Goal: Information Seeking & Learning: Learn about a topic

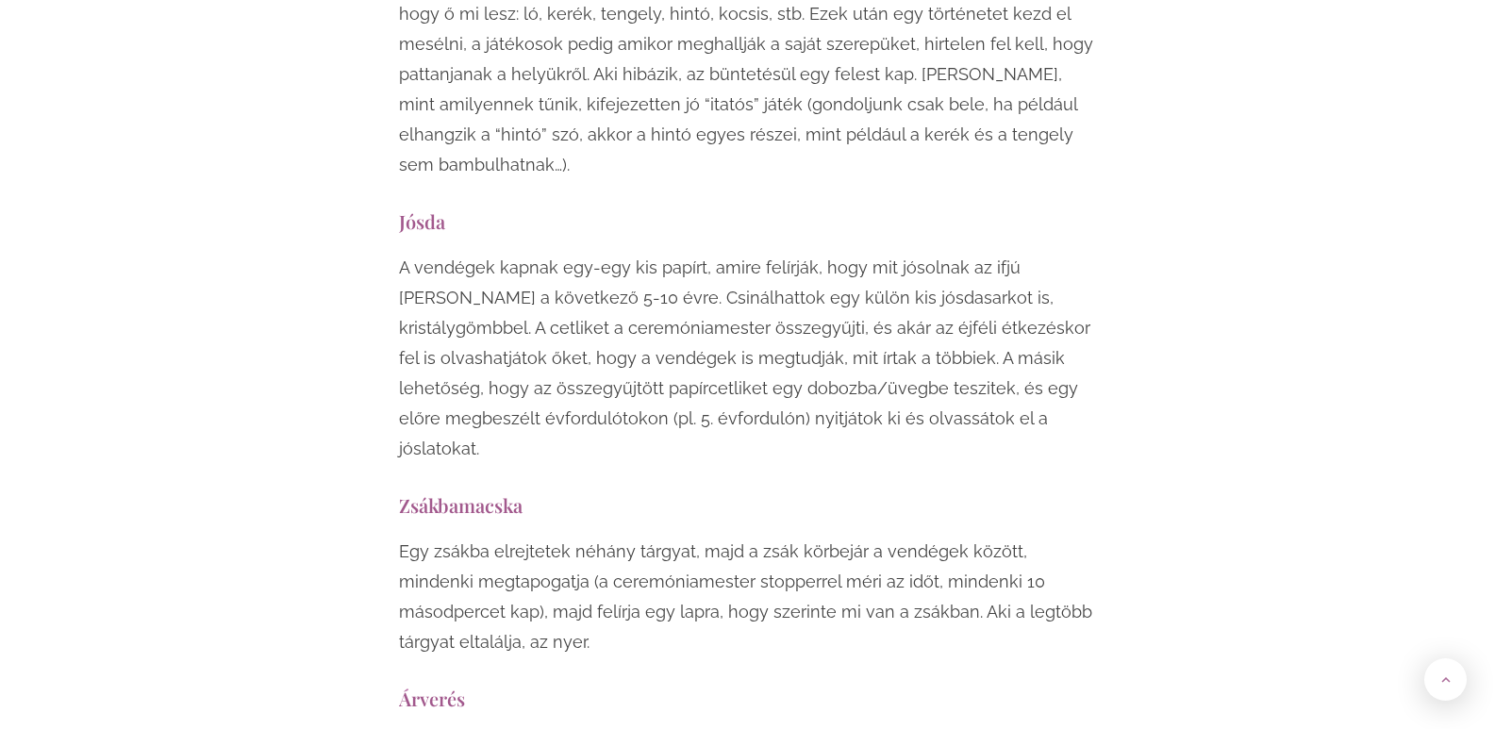
scroll to position [9811, 0]
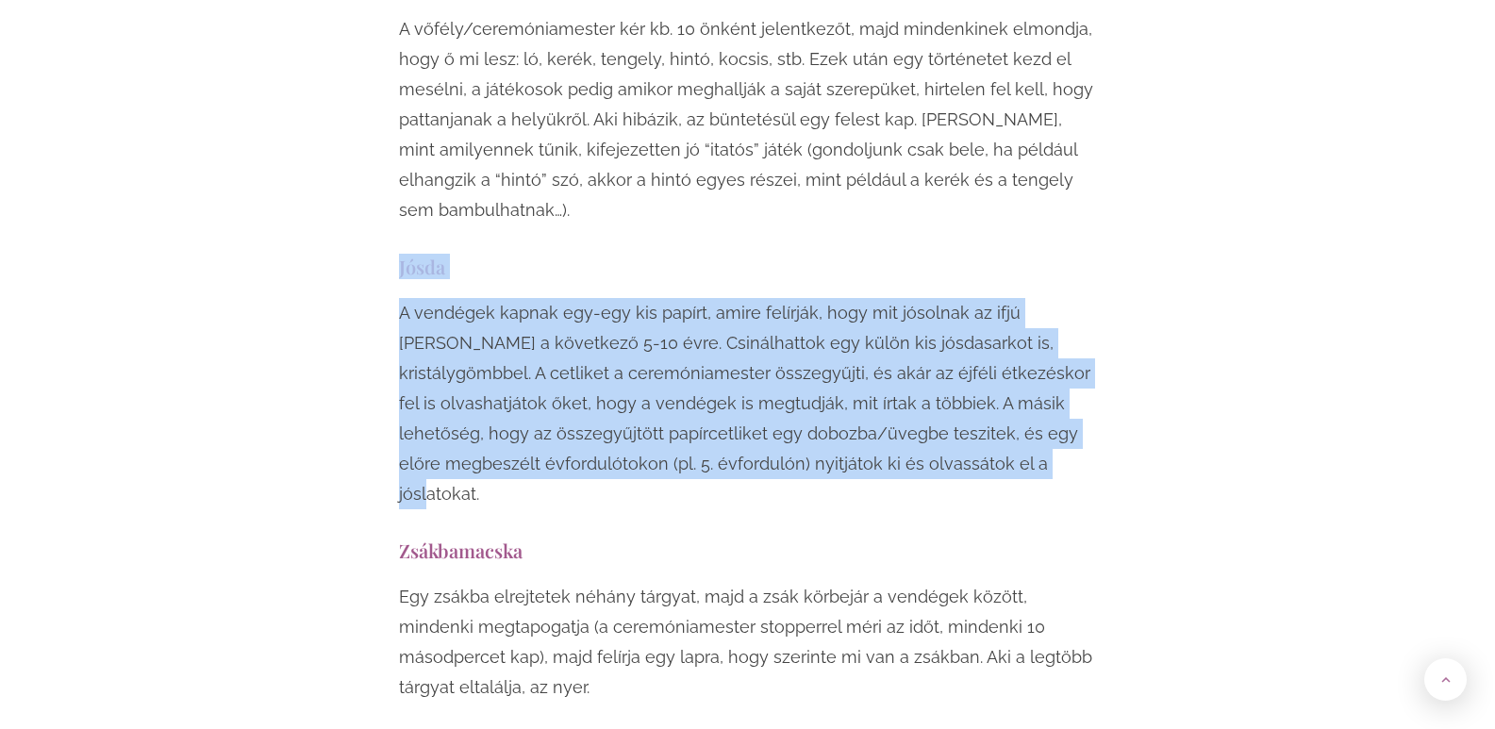
drag, startPoint x: 400, startPoint y: 87, endPoint x: 869, endPoint y: 278, distance: 506.5
copy div "Jósda A vendégek kapnak egy-egy kis papírt, amire felírják, hogy mit jósolnak a…"
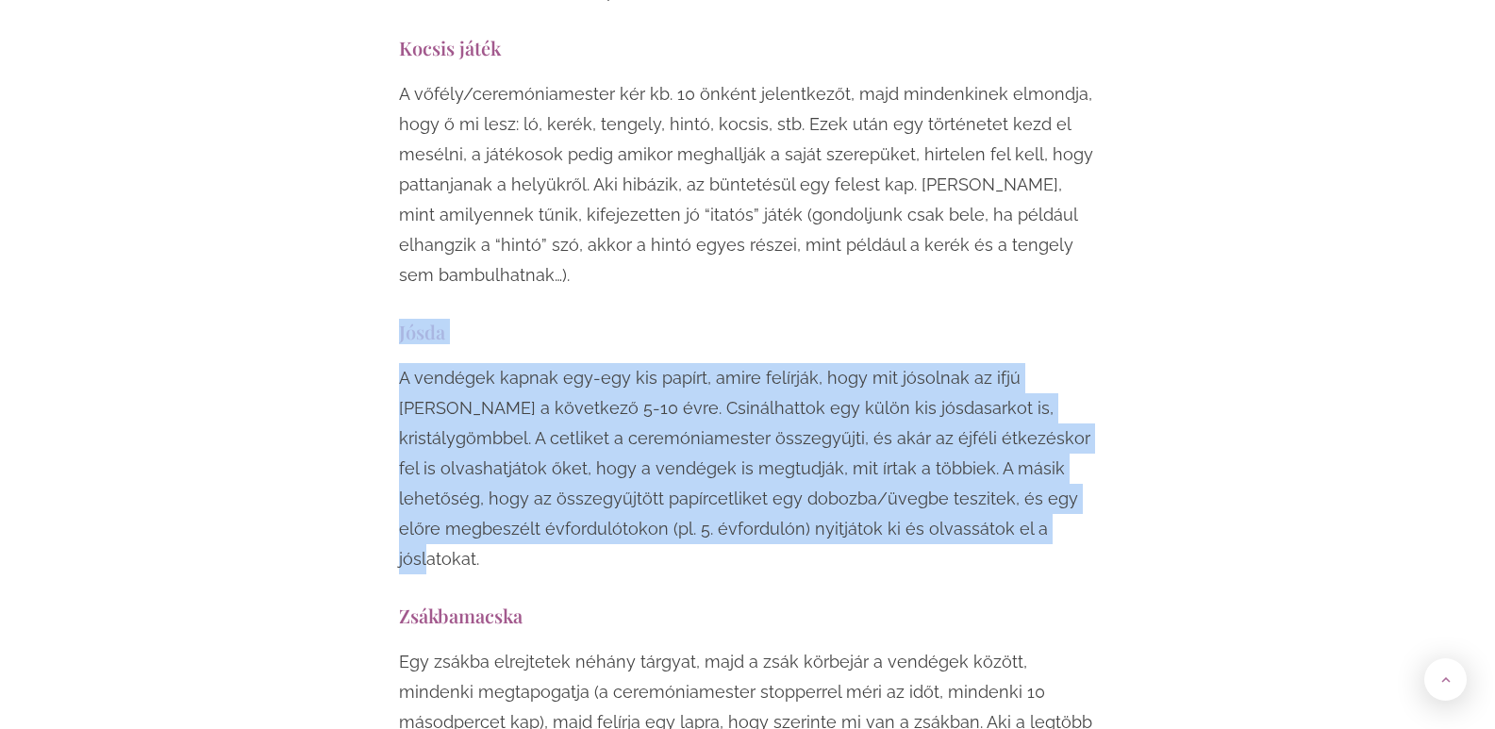
scroll to position [9434, 0]
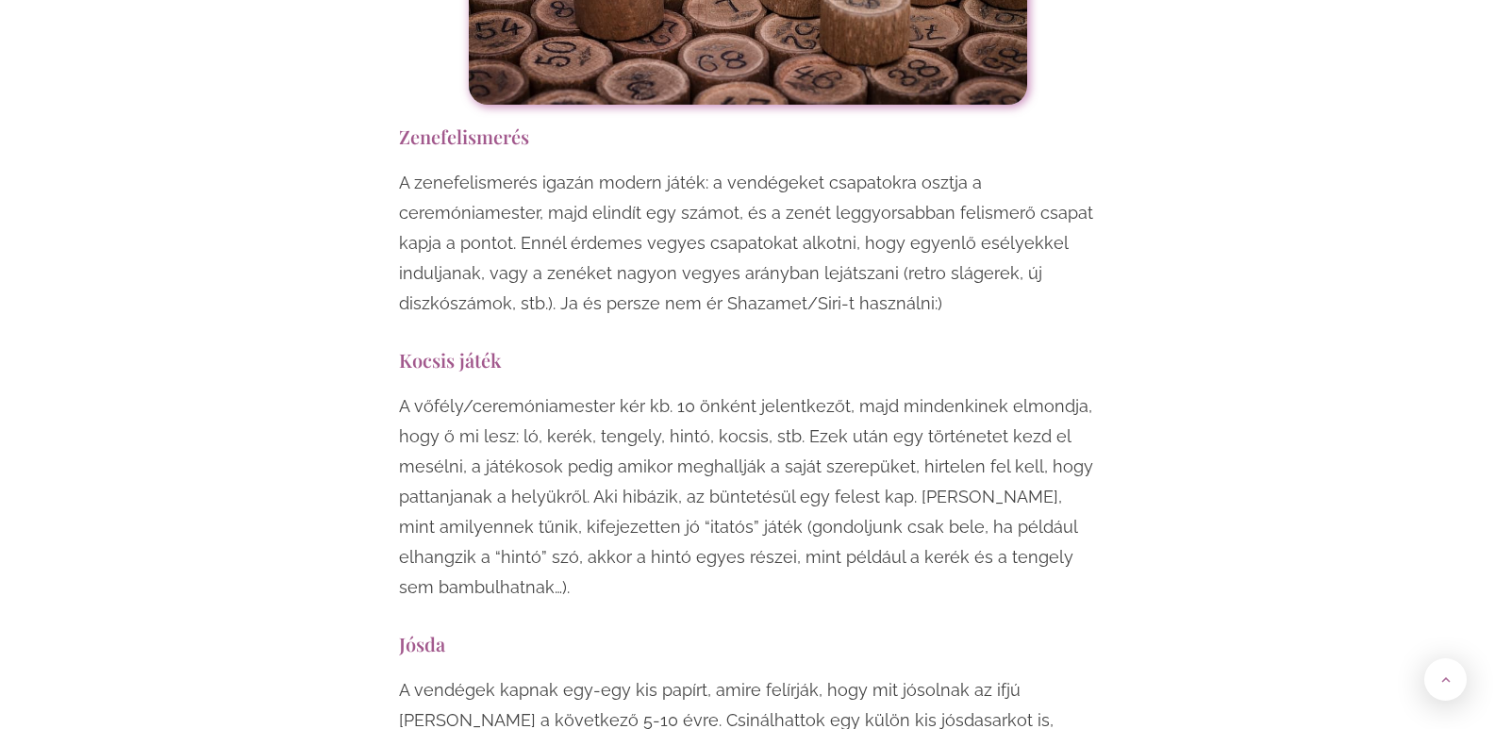
click at [402, 347] on h3 "Kocsis játék" at bounding box center [748, 359] width 698 height 25
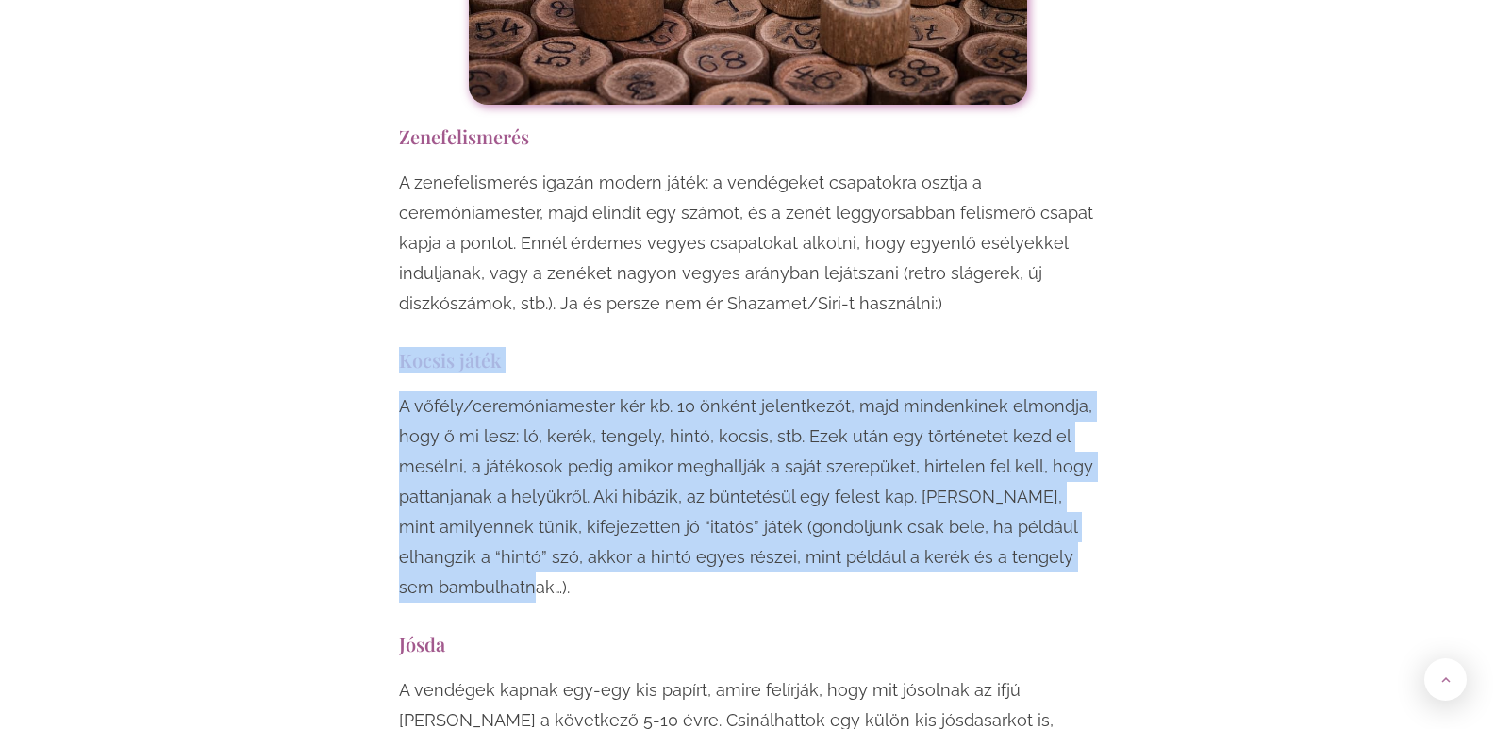
drag, startPoint x: 402, startPoint y: 183, endPoint x: 722, endPoint y: 411, distance: 392.9
copy div "Kocsis játék A vőfély/ceremóniamester kér kb. 10 önként jelentkezőt, majd minde…"
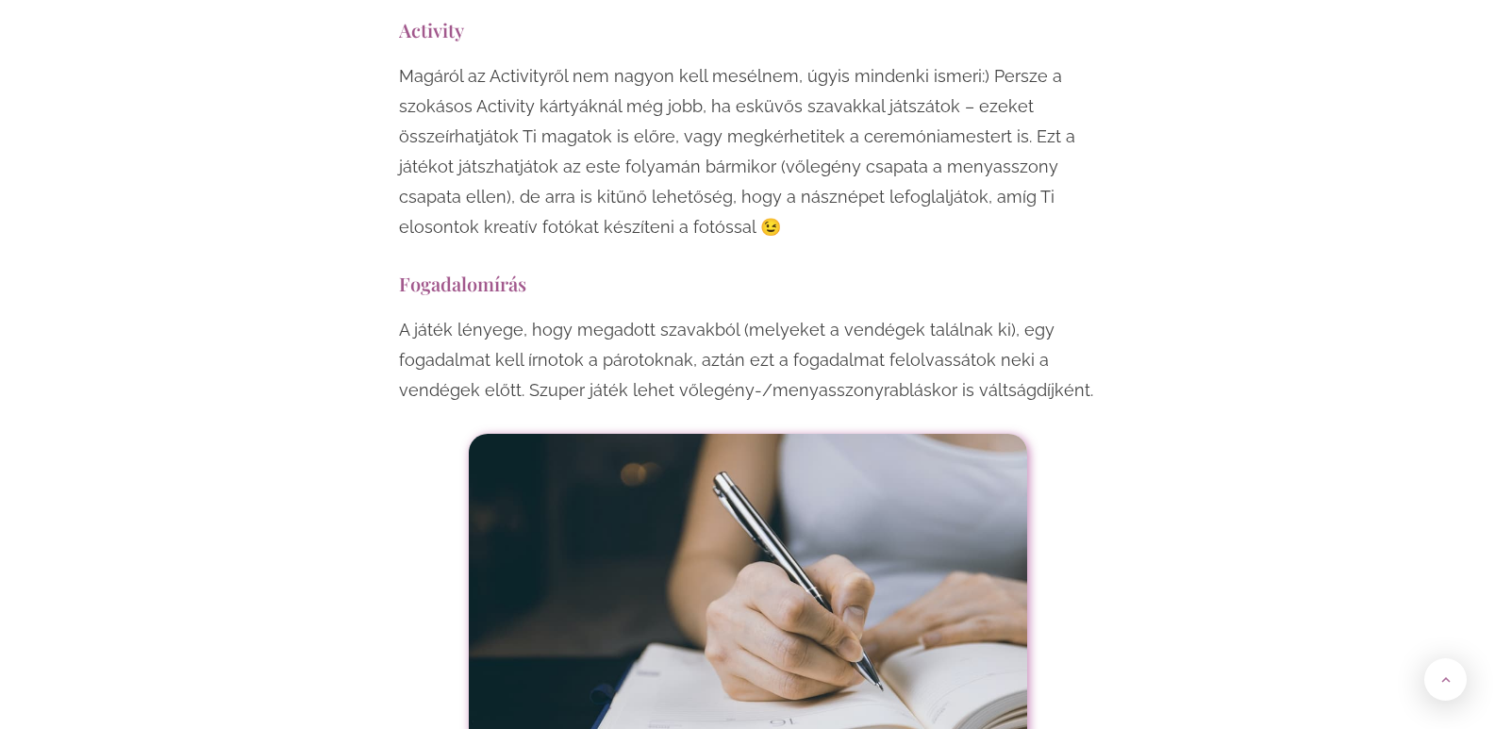
scroll to position [11509, 0]
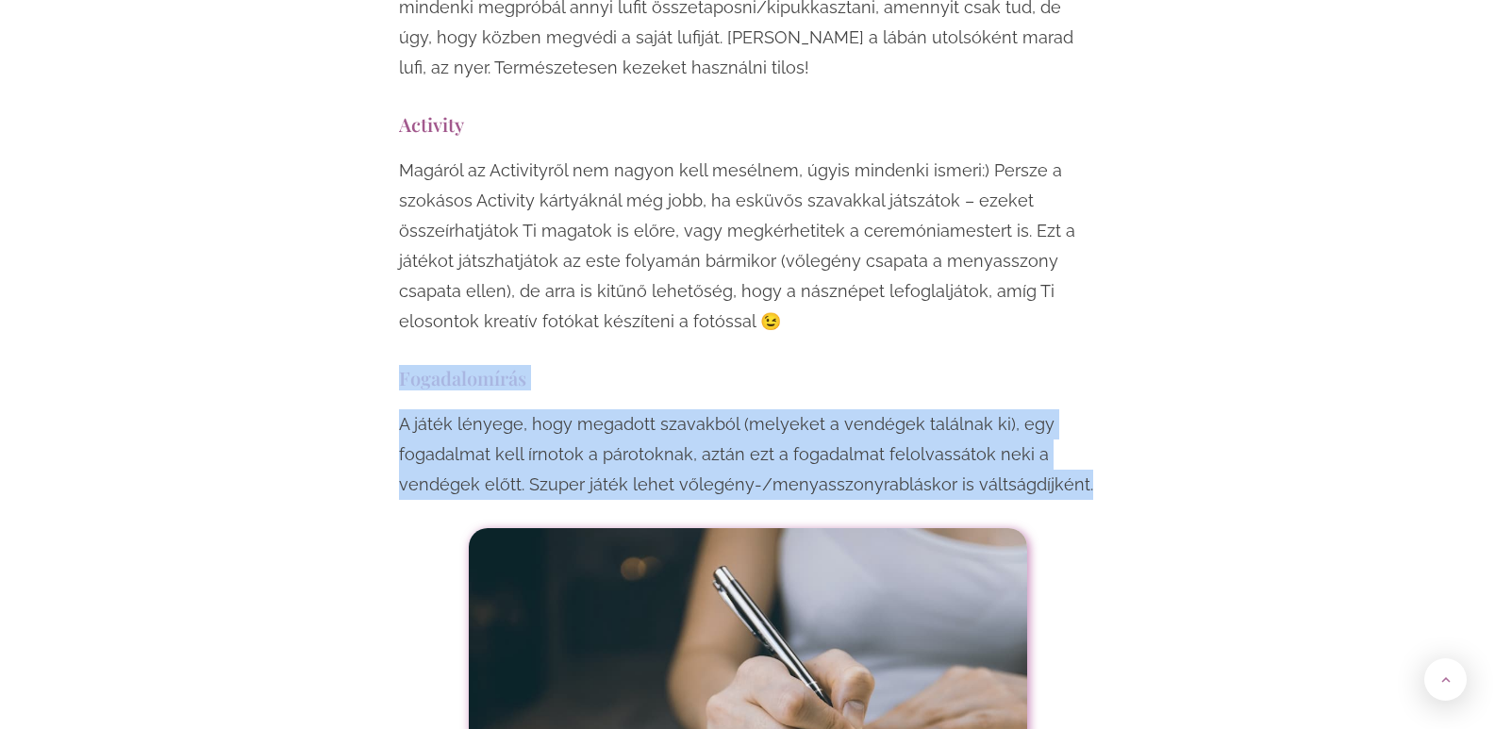
drag, startPoint x: 388, startPoint y: 174, endPoint x: 1112, endPoint y: 280, distance: 732.3
copy div "Fogadalomírás A játék lényege, hogy megadott szavakból (melyeket a vendégek tal…"
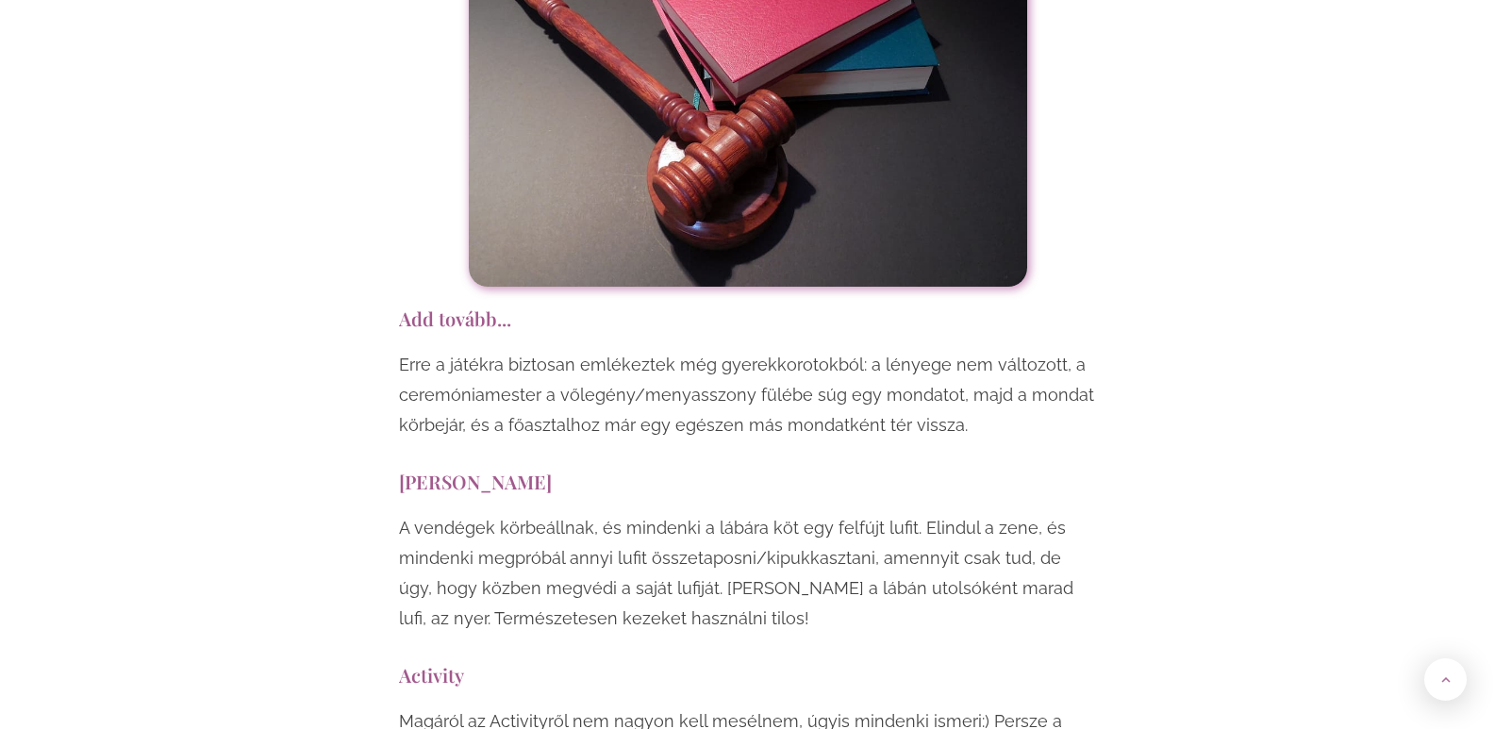
scroll to position [10943, 0]
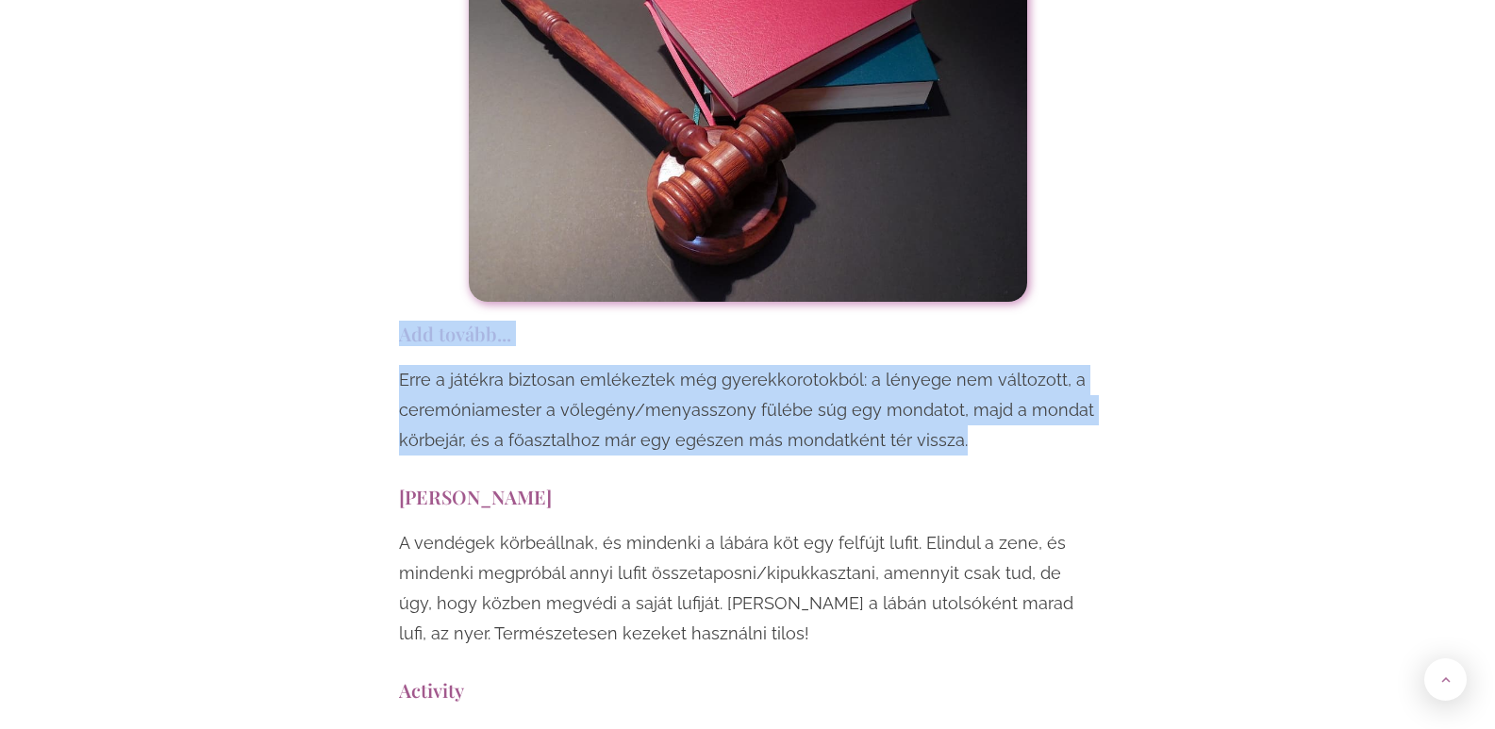
drag, startPoint x: 387, startPoint y: 130, endPoint x: 957, endPoint y: 248, distance: 581.9
copy div "Add tovább... Erre a játékra biztosan emlékeztek még gyerekkorotokból: a lényeg…"
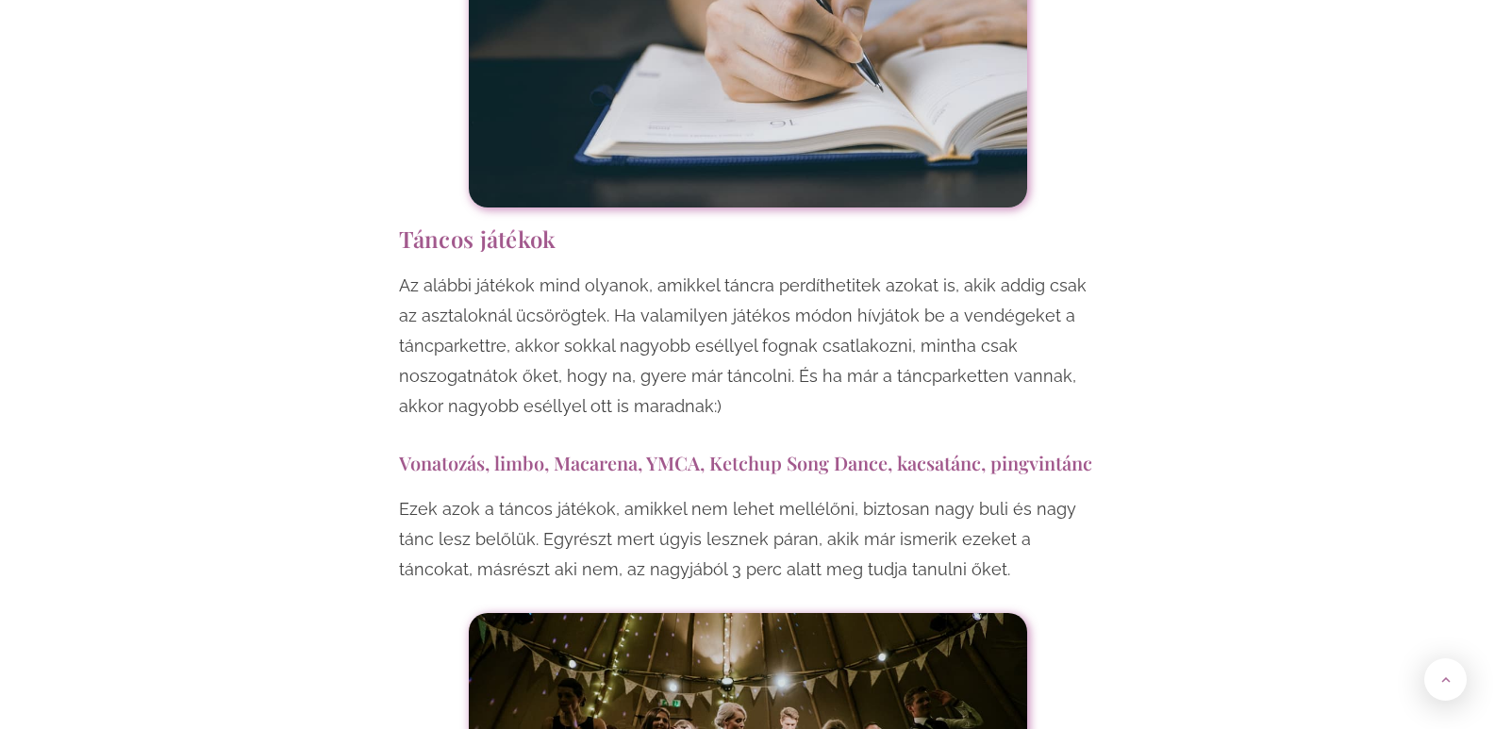
scroll to position [12169, 0]
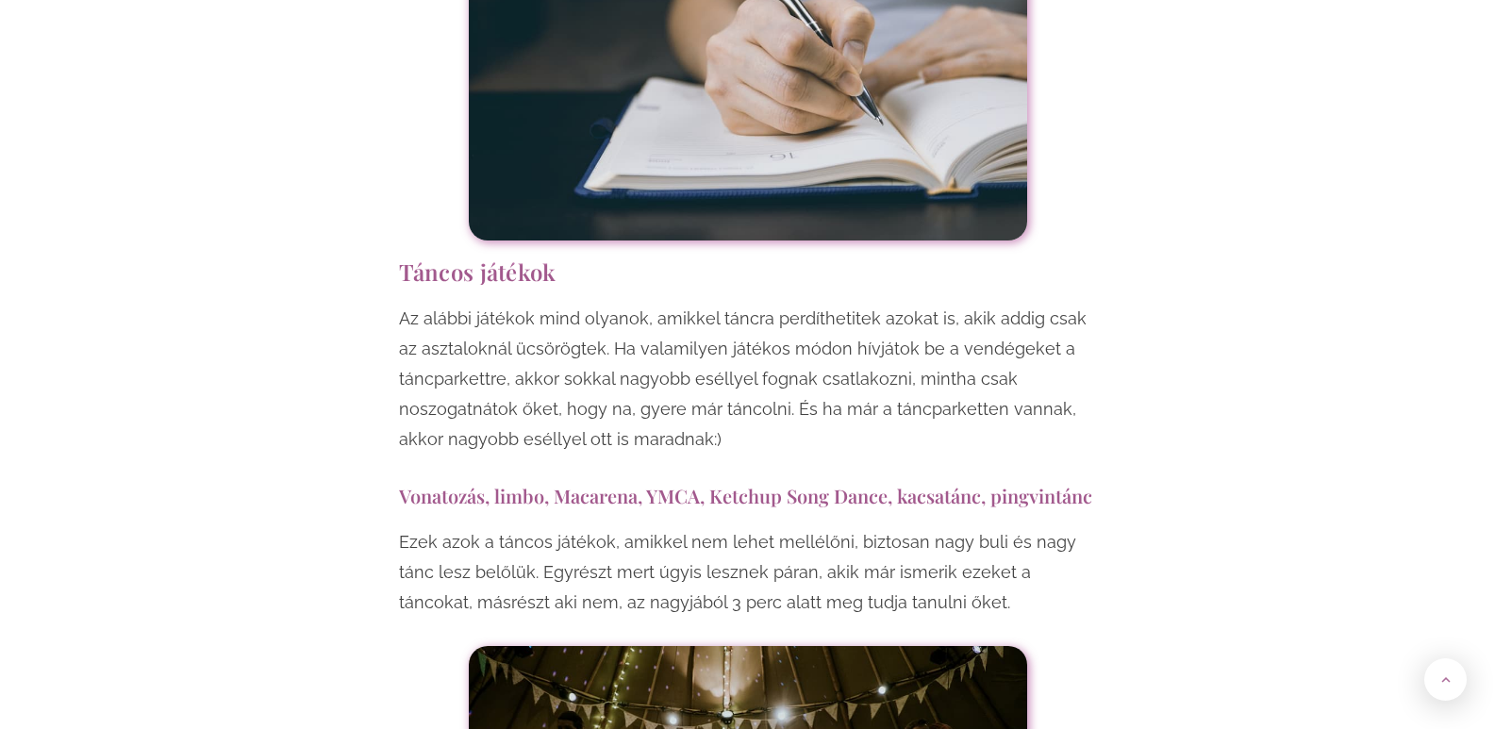
drag, startPoint x: 404, startPoint y: 68, endPoint x: 1003, endPoint y: 393, distance: 681.7
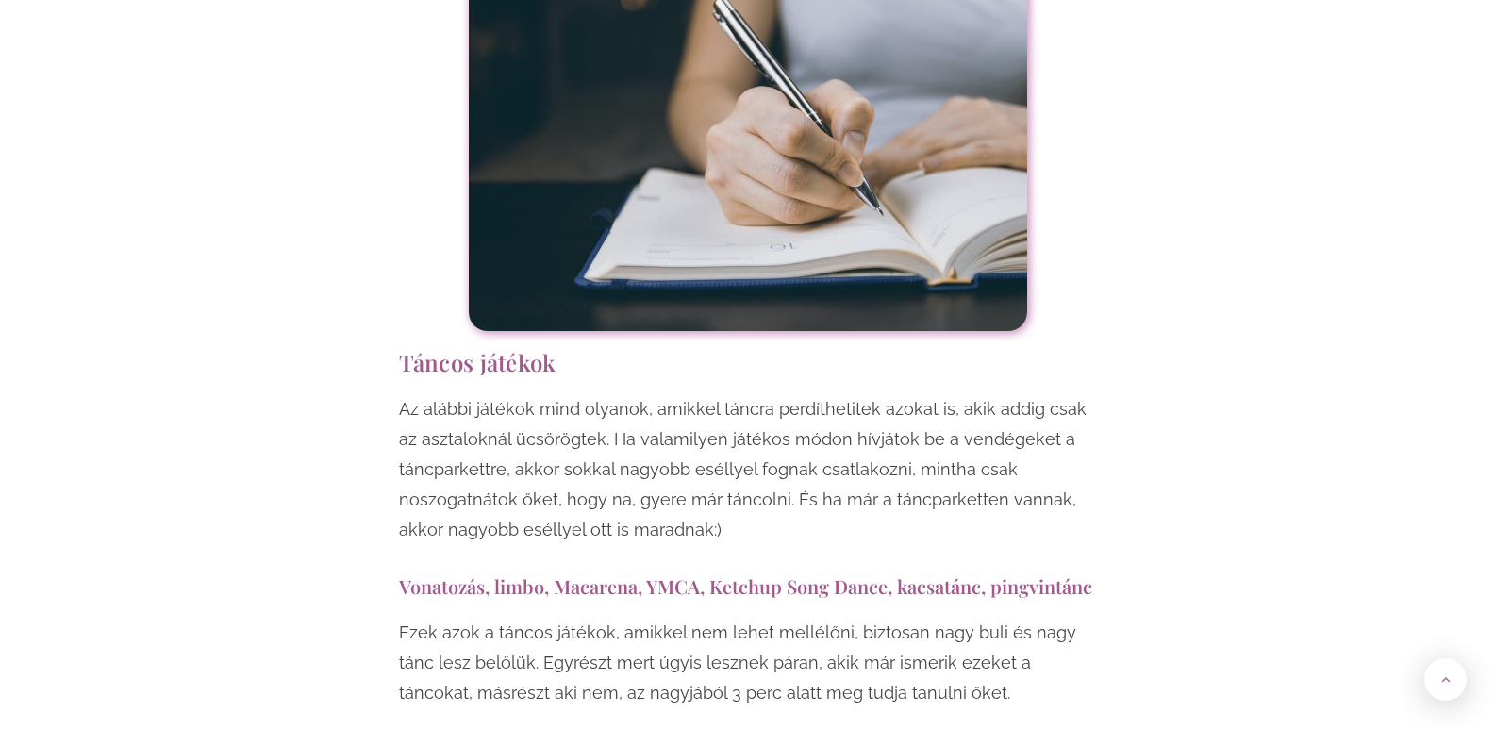
scroll to position [12075, 0]
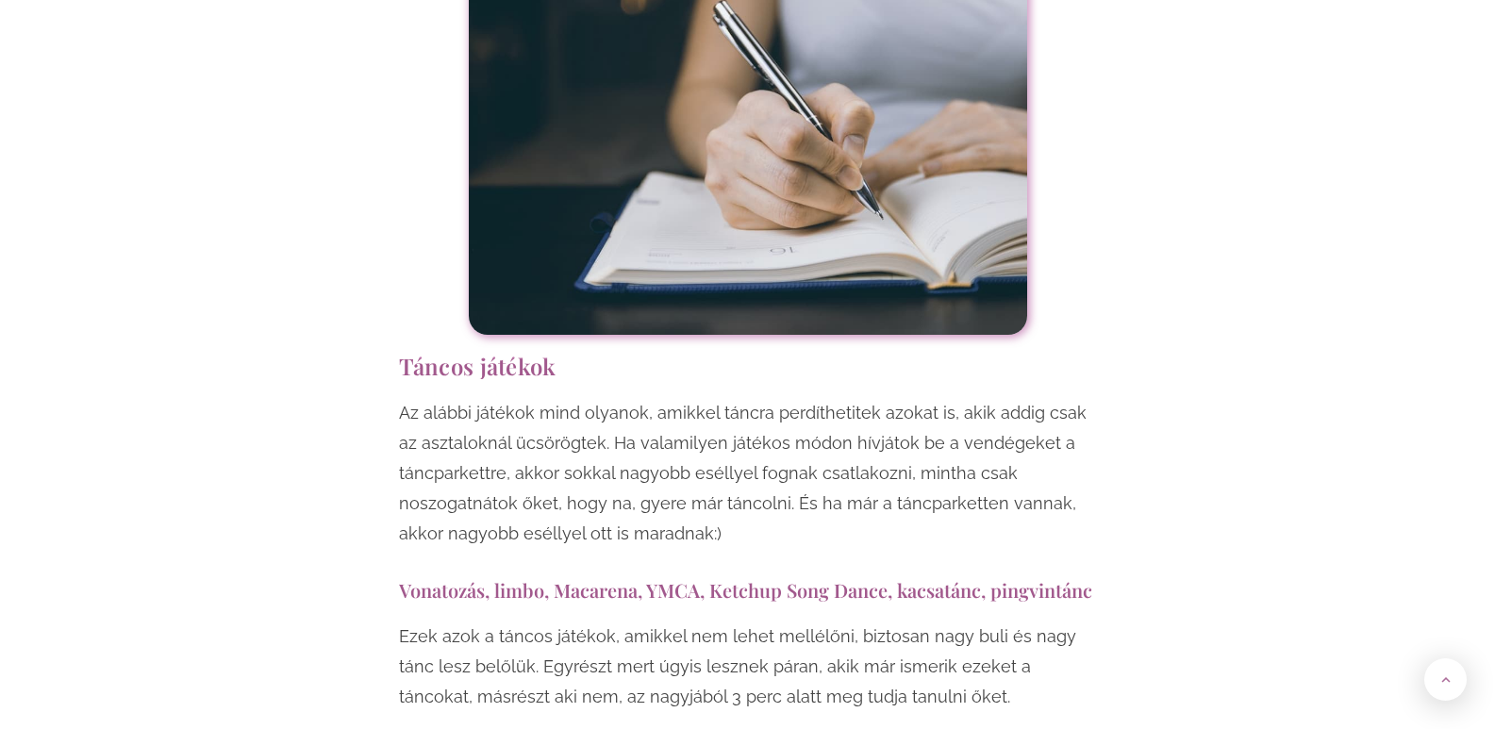
copy div "Táncos játékok Az alábbi játékok mind olyanok, amikkel táncra perdíthetitek azo…"
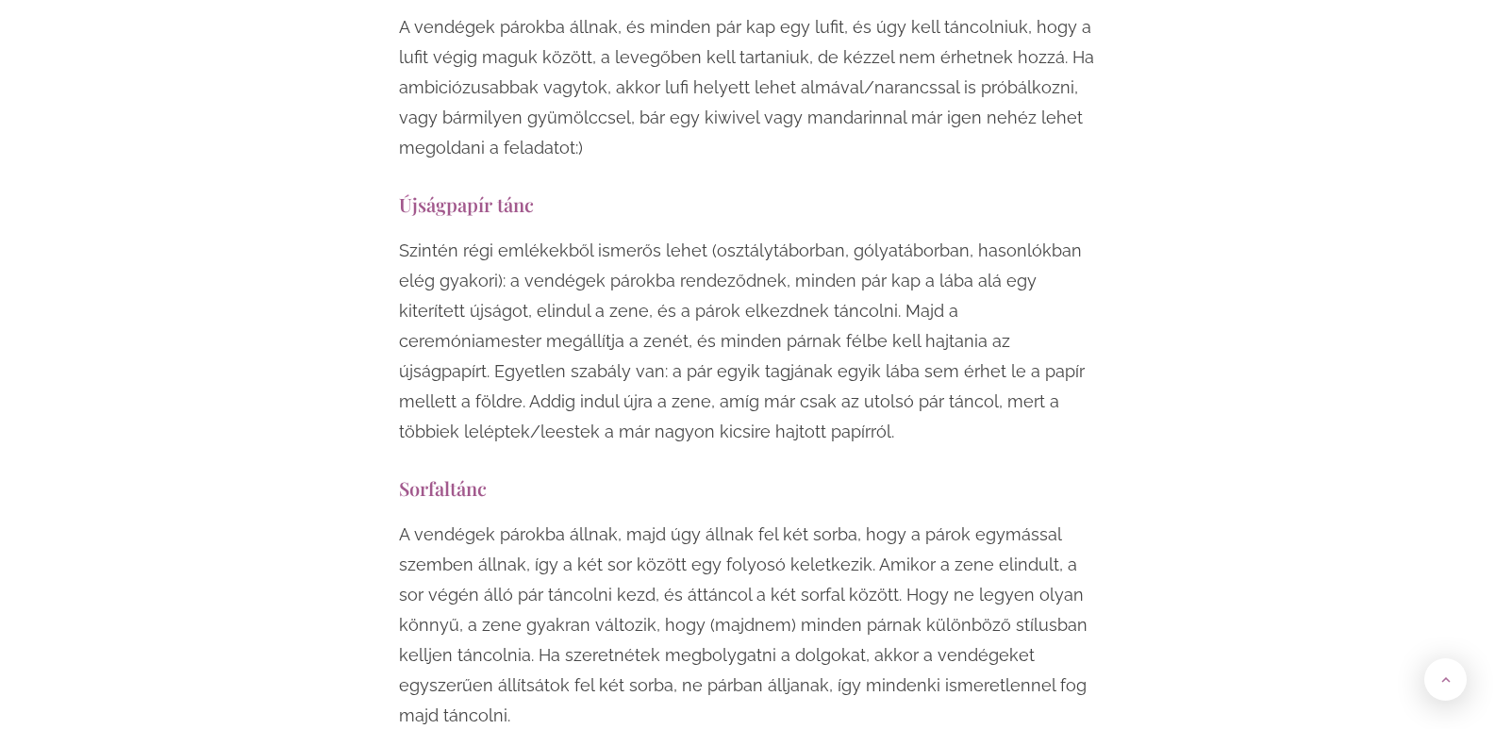
scroll to position [13301, 0]
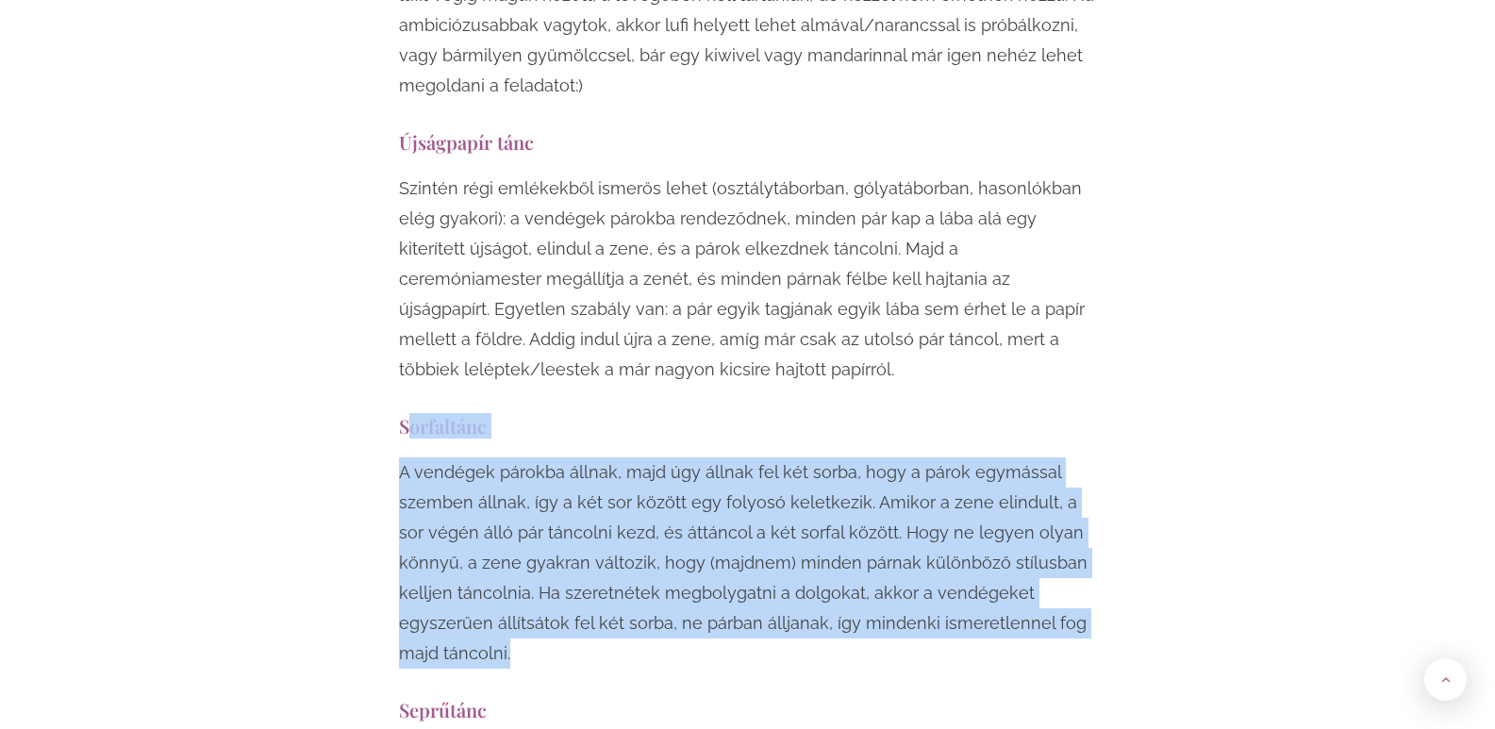
drag, startPoint x: 405, startPoint y: 213, endPoint x: 656, endPoint y: 461, distance: 352.9
copy div "orfaltánc A vendégek párokba állnak, majd úgy állnak fel két sorba, hogy a páro…"
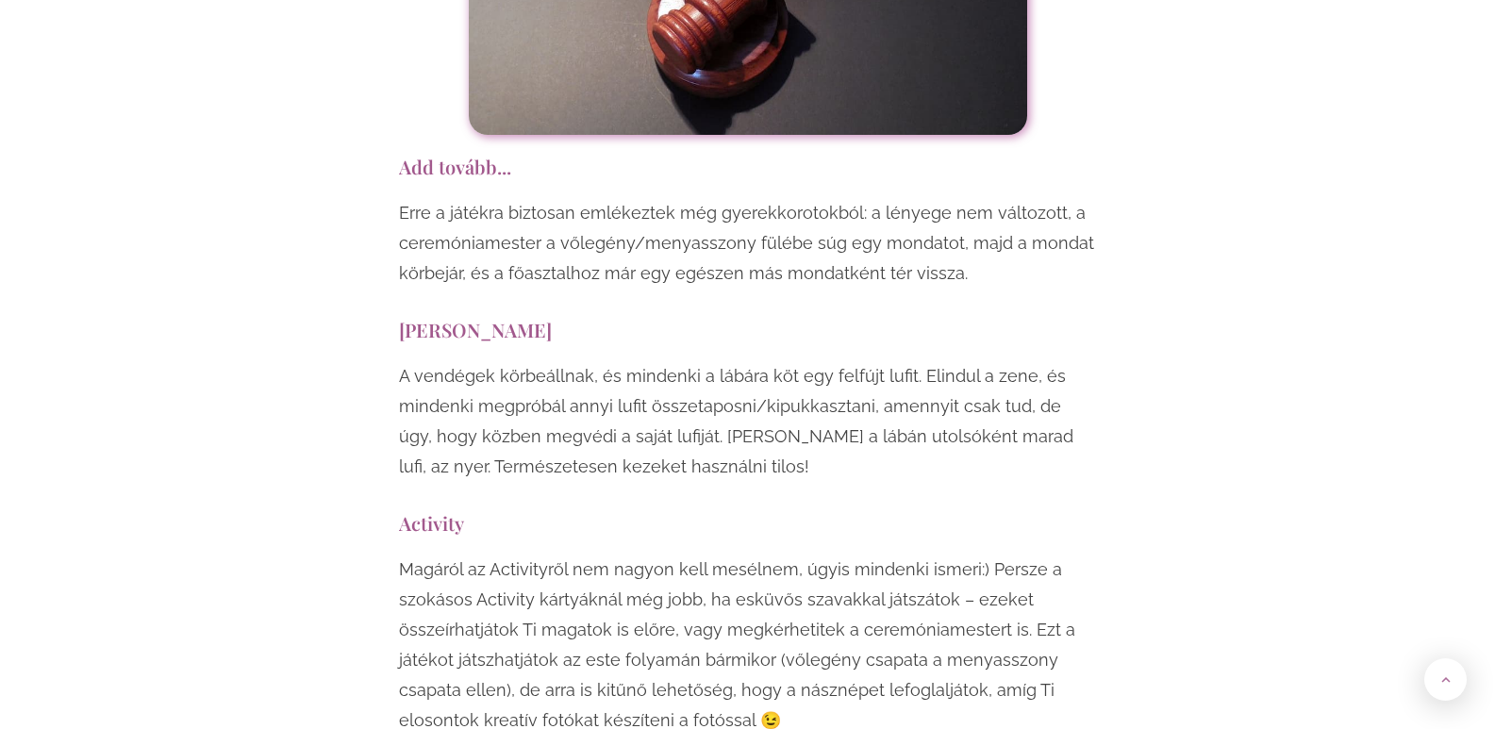
scroll to position [10943, 0]
